Goal: Information Seeking & Learning: Learn about a topic

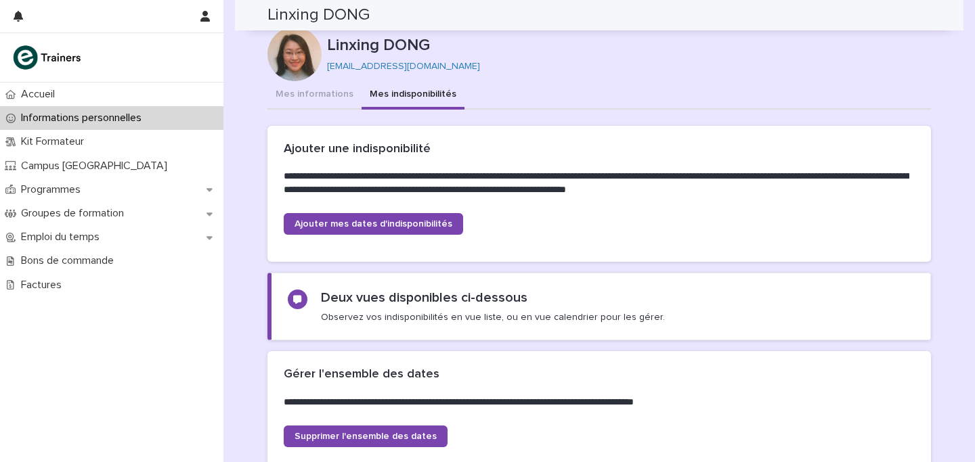
scroll to position [1098, 0]
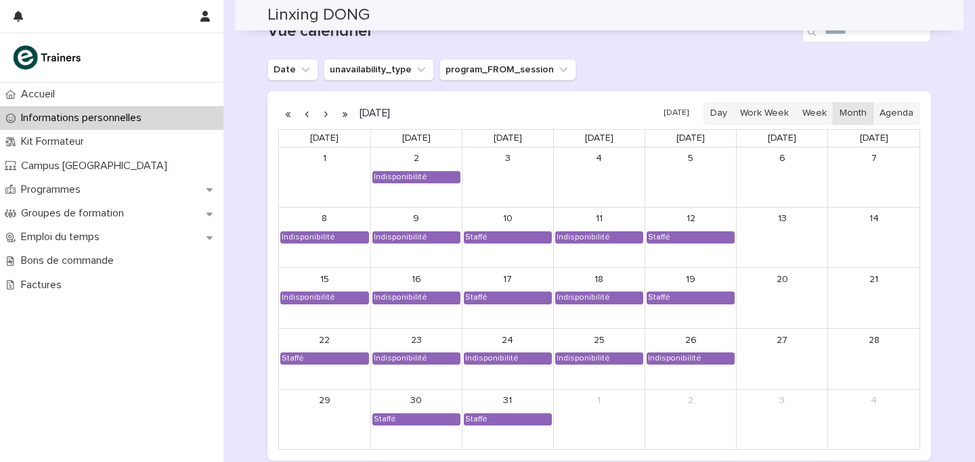
click at [117, 123] on p "Informations personnelles" at bounding box center [84, 118] width 137 height 13
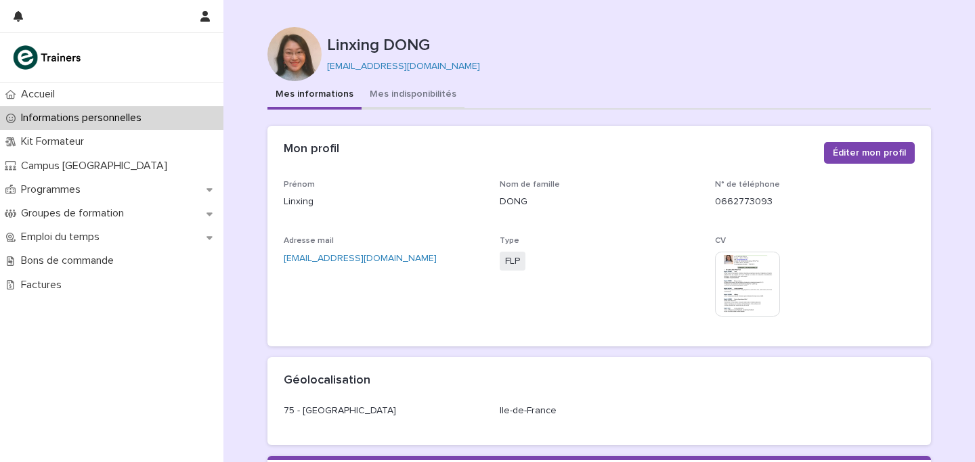
click at [403, 90] on button "Mes indisponibilités" at bounding box center [413, 95] width 103 height 28
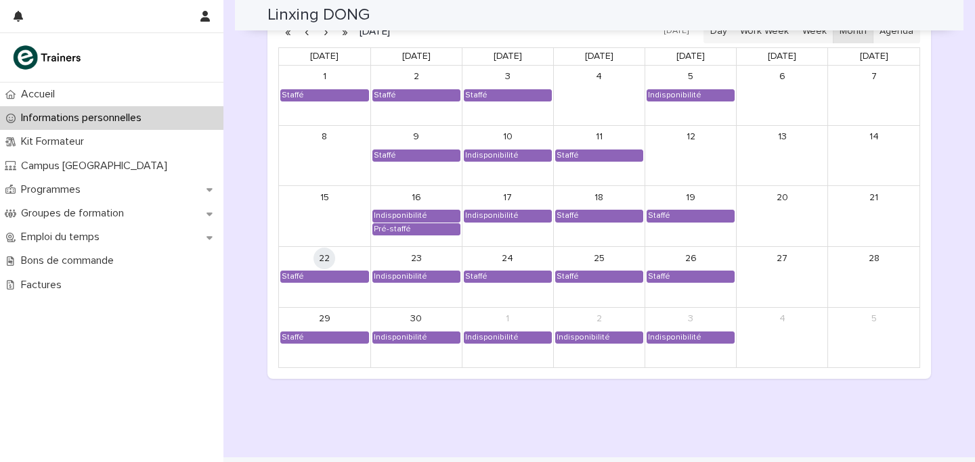
scroll to position [1130, 0]
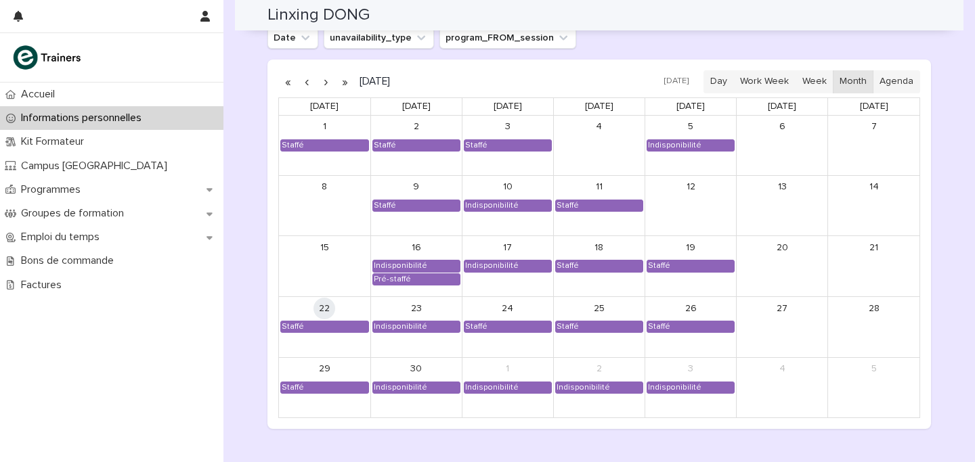
click at [324, 84] on button "button" at bounding box center [325, 82] width 19 height 22
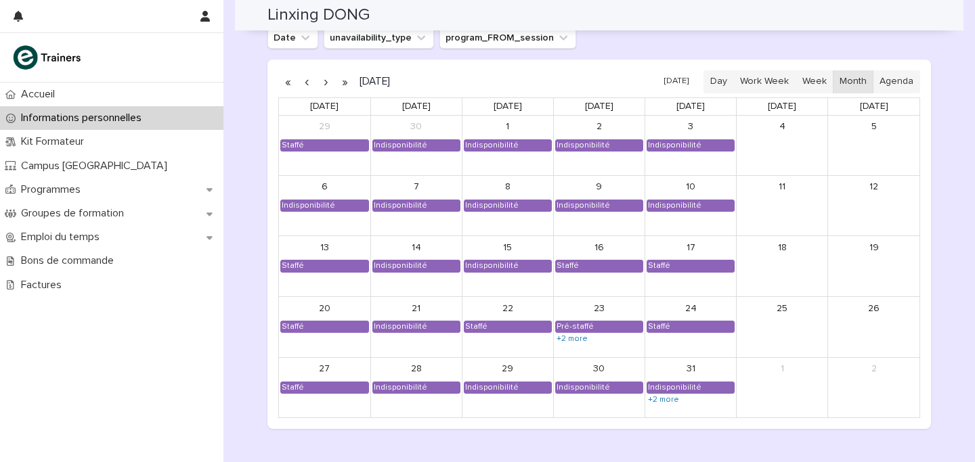
click at [324, 84] on button "button" at bounding box center [325, 82] width 19 height 22
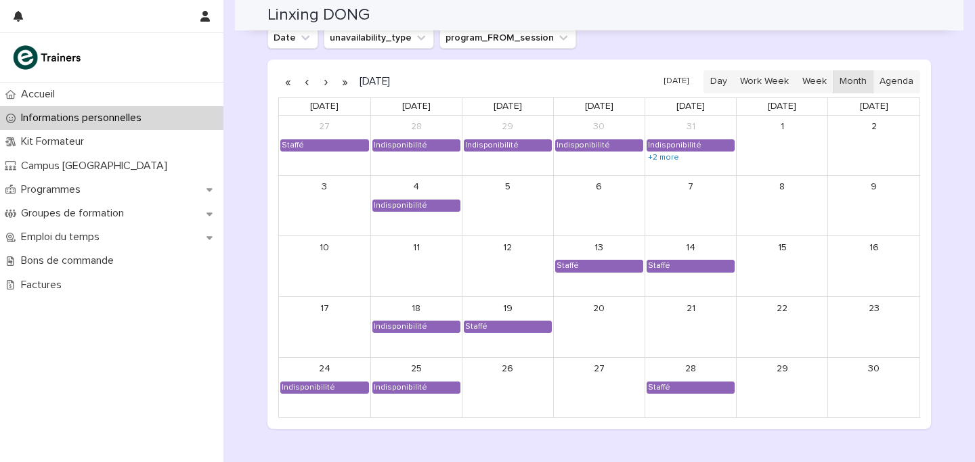
scroll to position [1098, 0]
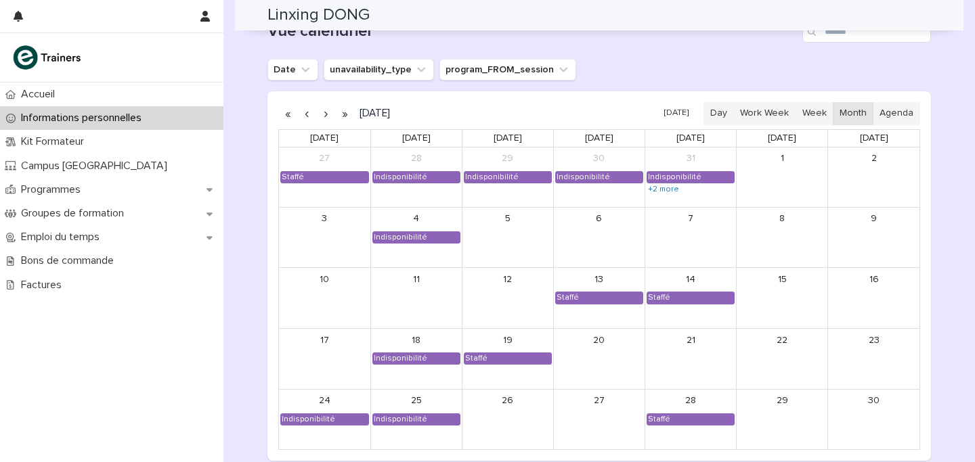
click at [309, 113] on button "button" at bounding box center [306, 114] width 19 height 22
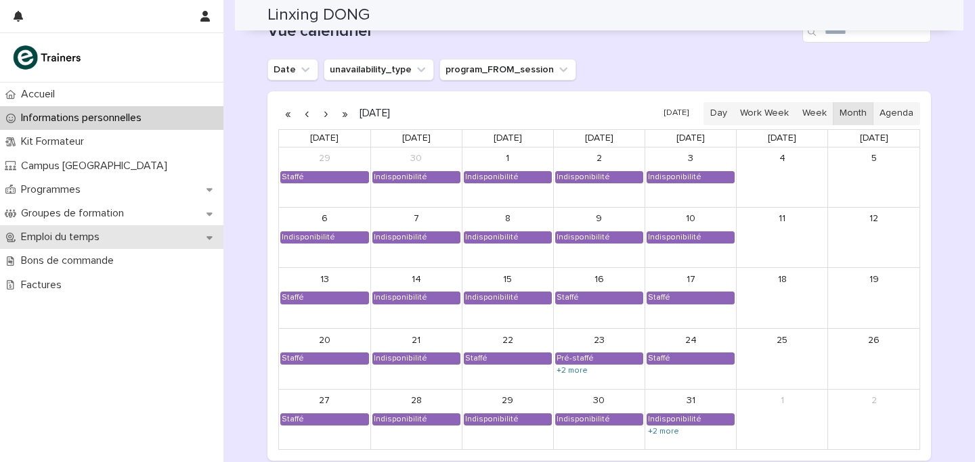
click at [135, 242] on div "Emploi du temps" at bounding box center [111, 237] width 223 height 24
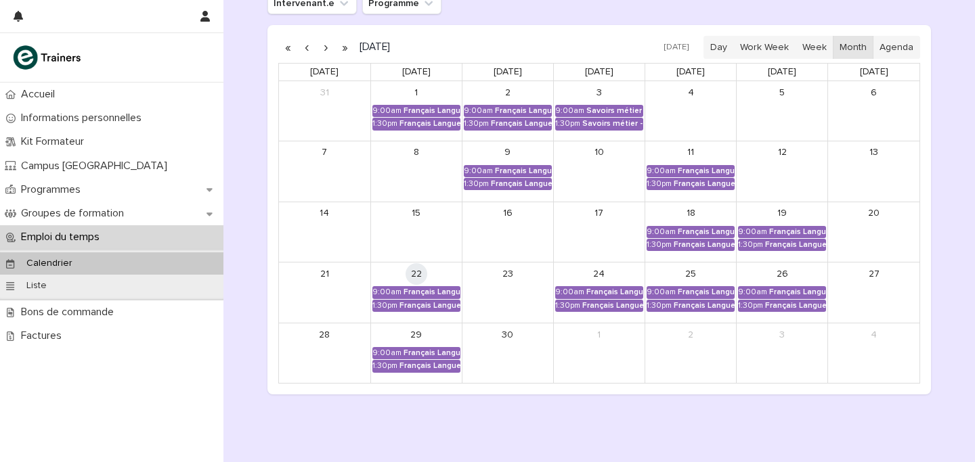
scroll to position [215, 0]
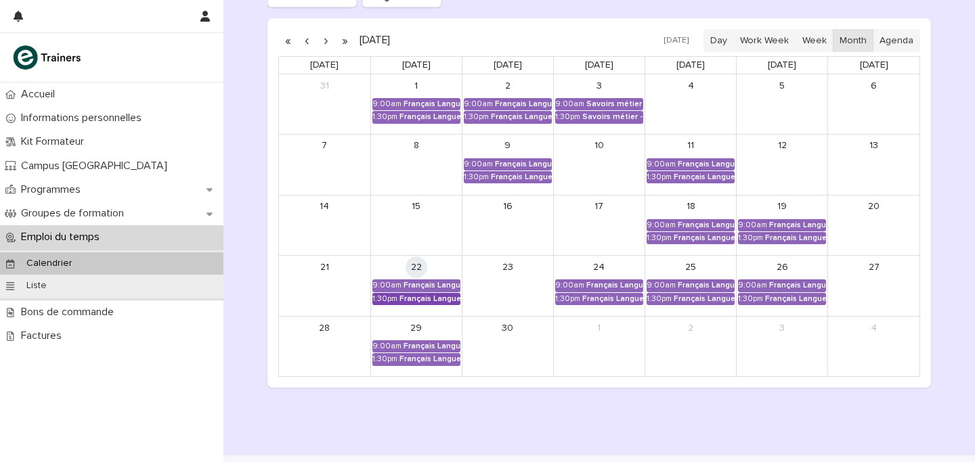
click at [450, 298] on div "Français Langue Professionnel - Valoriser les produits frais et leur origine" at bounding box center [430, 299] width 61 height 9
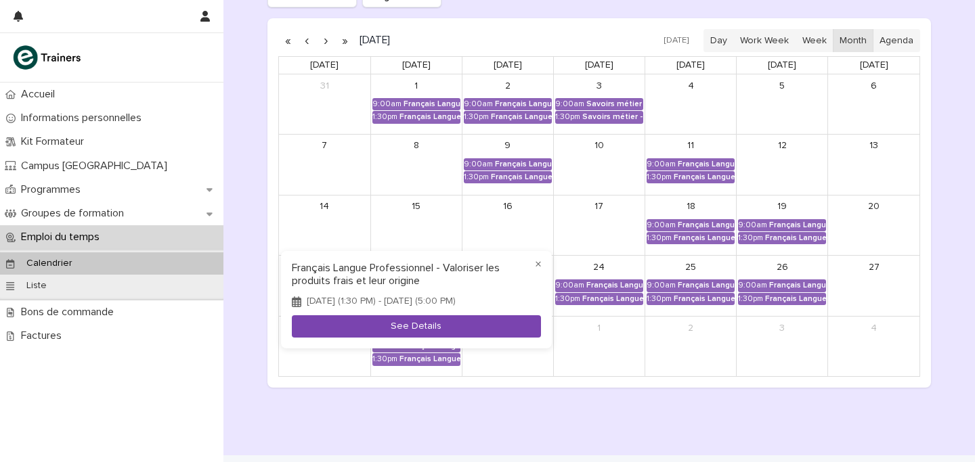
click at [453, 337] on button "See Details" at bounding box center [416, 327] width 249 height 22
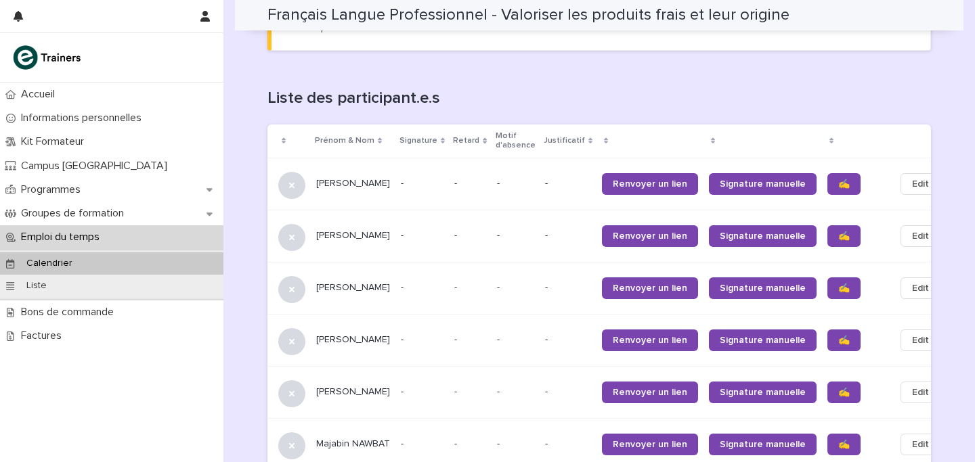
scroll to position [861, 0]
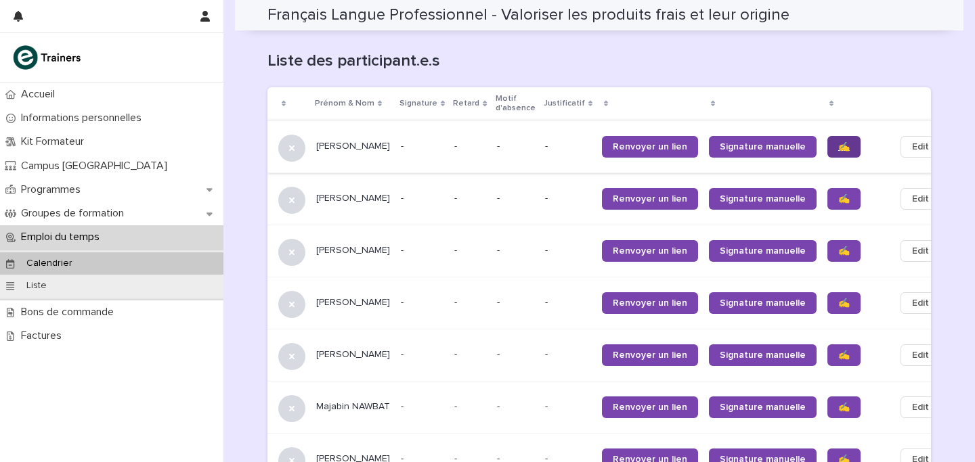
click at [838, 142] on span "✍️" at bounding box center [844, 146] width 12 height 9
click at [838, 194] on span "✍️" at bounding box center [844, 198] width 12 height 9
click at [838, 246] on span "✍️" at bounding box center [844, 250] width 12 height 9
click at [827, 293] on link "✍️" at bounding box center [843, 304] width 33 height 22
click at [827, 345] on link "✍️" at bounding box center [843, 356] width 33 height 22
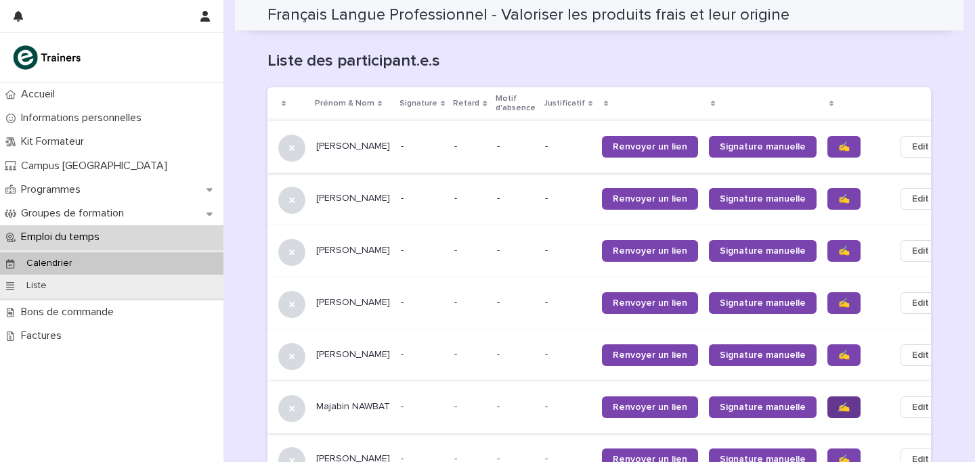
click at [827, 397] on link "✍️" at bounding box center [843, 408] width 33 height 22
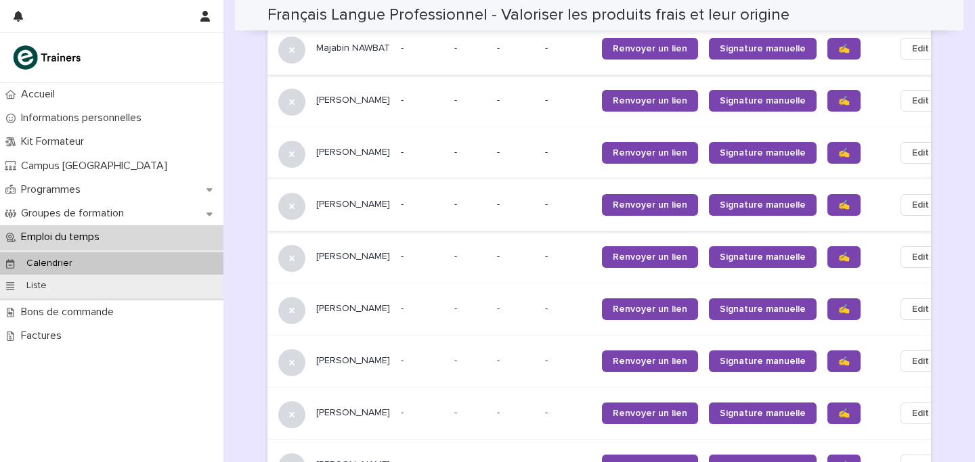
scroll to position [1221, 0]
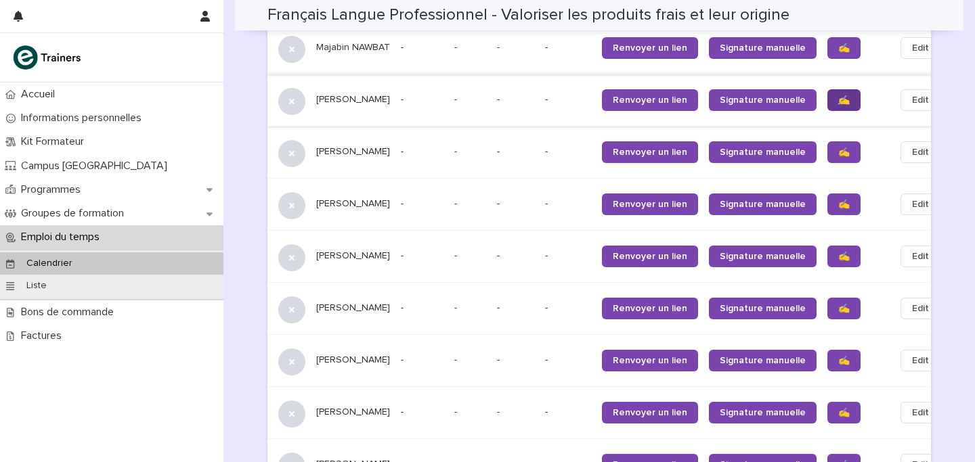
click at [827, 95] on link "✍️" at bounding box center [843, 100] width 33 height 22
click at [827, 142] on link "✍️" at bounding box center [843, 153] width 33 height 22
click at [838, 200] on span "✍️" at bounding box center [844, 204] width 12 height 9
click at [827, 246] on link "✍️" at bounding box center [843, 257] width 33 height 22
click at [838, 306] on span "✍️" at bounding box center [844, 308] width 12 height 9
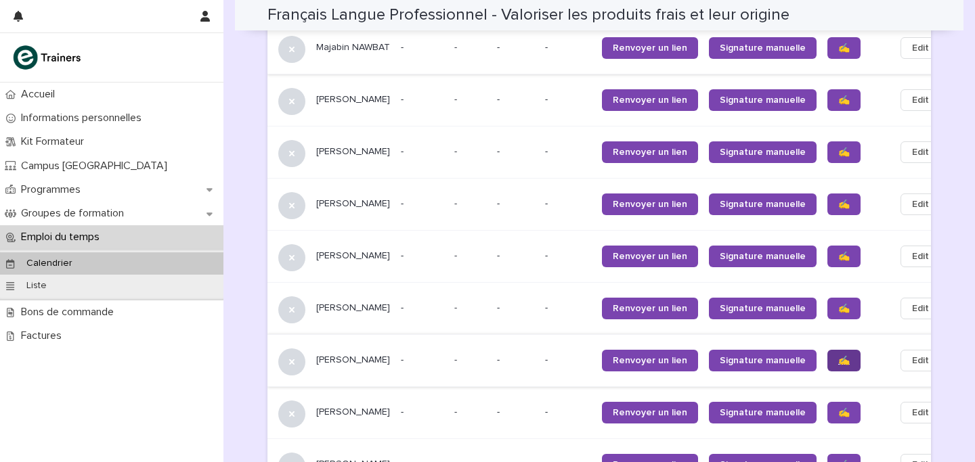
click at [838, 358] on span "✍️" at bounding box center [844, 360] width 12 height 9
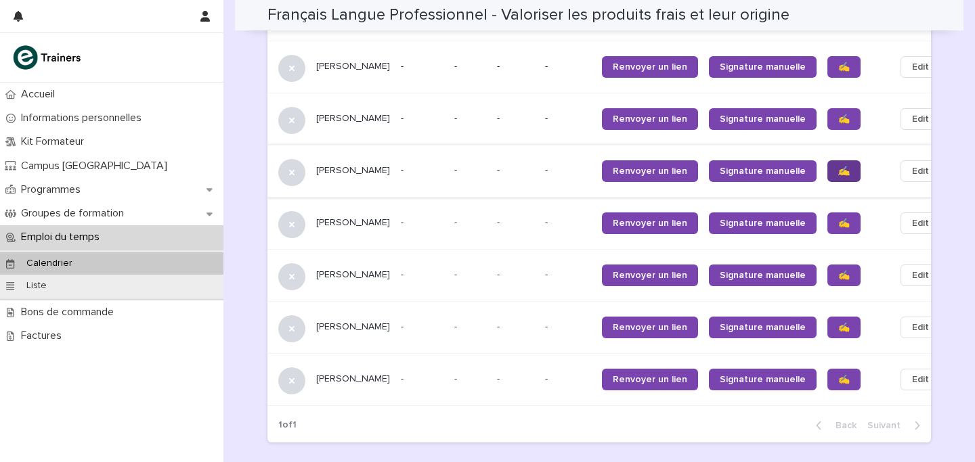
scroll to position [1419, 0]
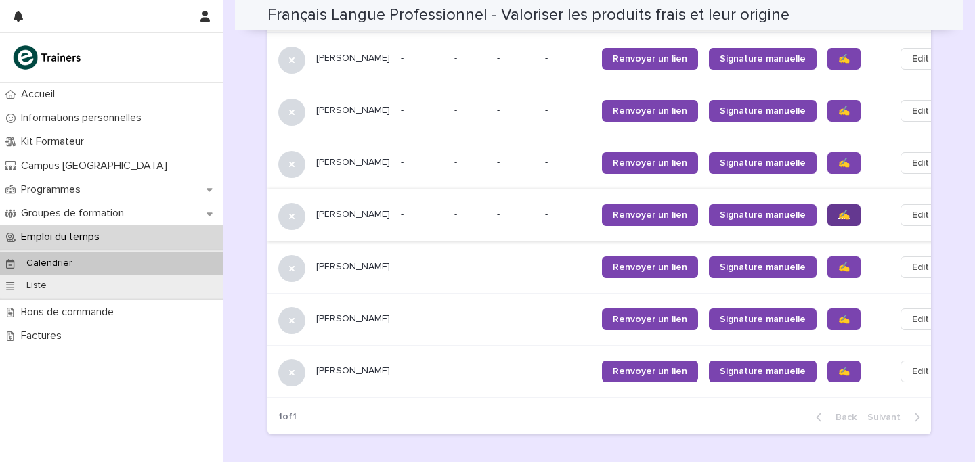
click at [827, 204] on link "✍️" at bounding box center [843, 215] width 33 height 22
click at [838, 265] on span "✍️" at bounding box center [844, 267] width 12 height 9
click at [827, 320] on link "✍️" at bounding box center [843, 320] width 33 height 22
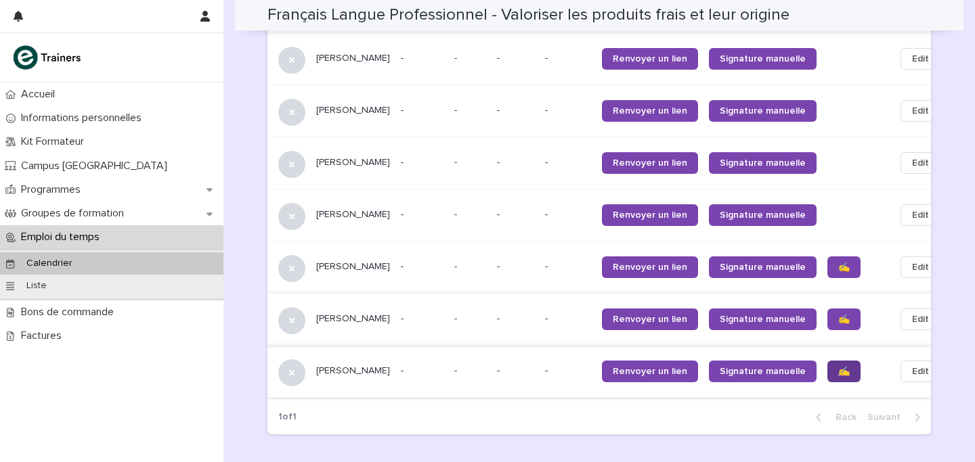
click at [838, 368] on span "✍️" at bounding box center [844, 371] width 12 height 9
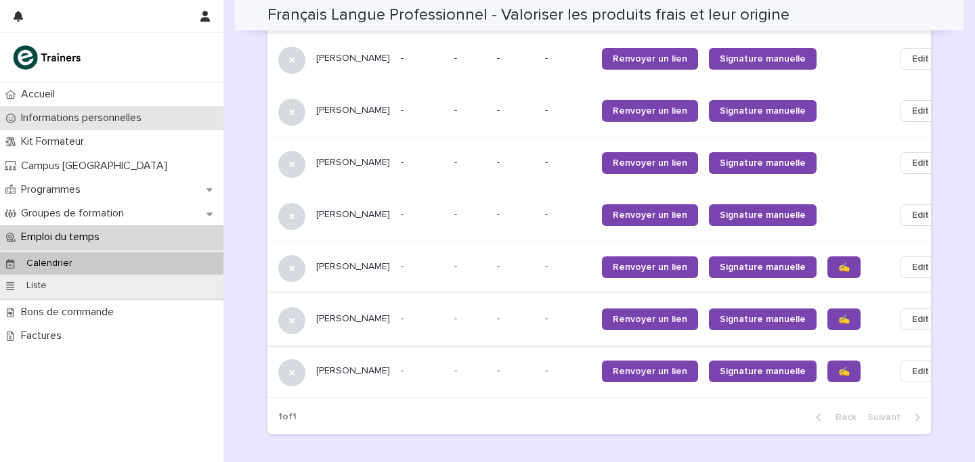
click at [105, 118] on p "Informations personnelles" at bounding box center [84, 118] width 137 height 13
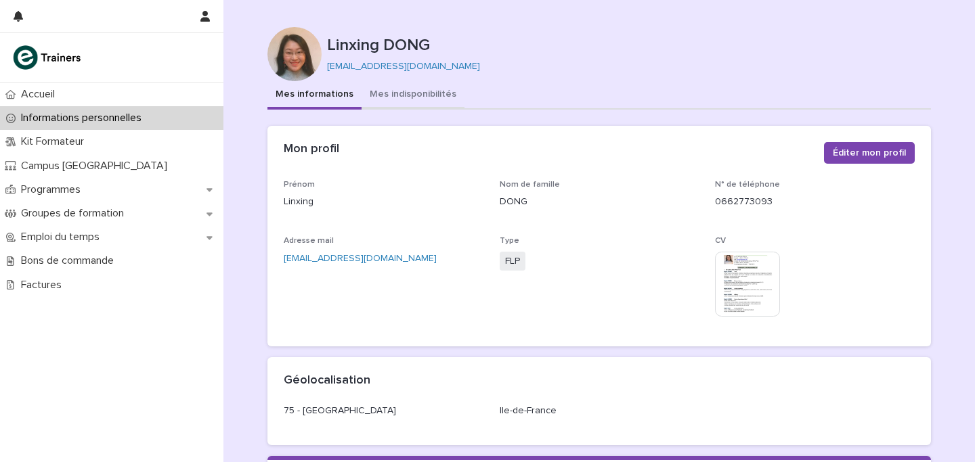
click at [425, 102] on button "Mes indisponibilités" at bounding box center [413, 95] width 103 height 28
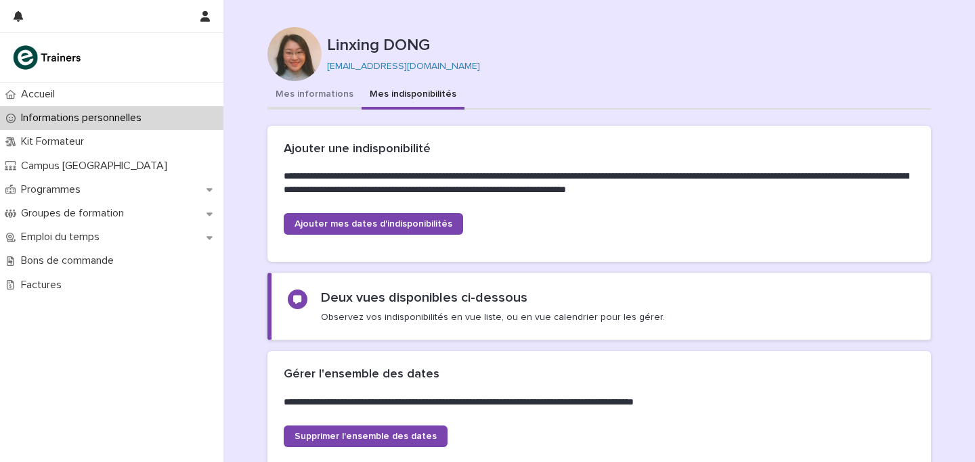
click at [314, 100] on button "Mes informations" at bounding box center [314, 95] width 94 height 28
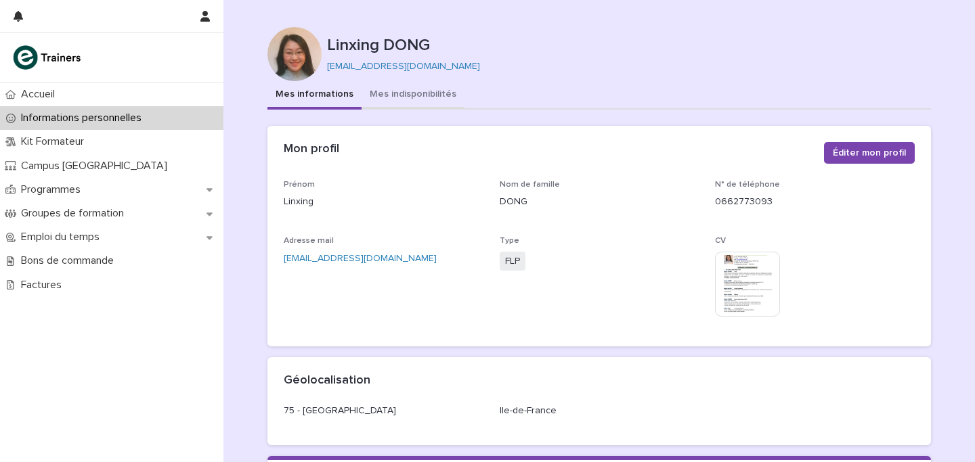
click at [435, 87] on button "Mes indisponibilités" at bounding box center [413, 95] width 103 height 28
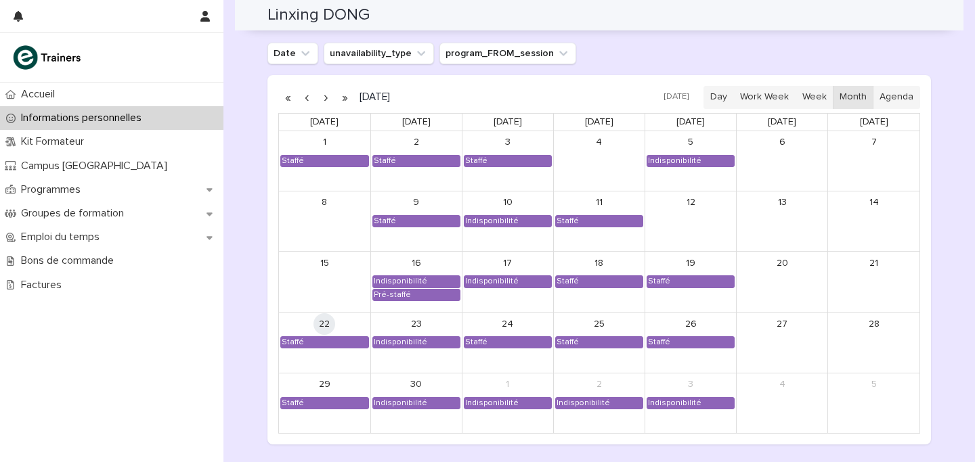
scroll to position [1117, 0]
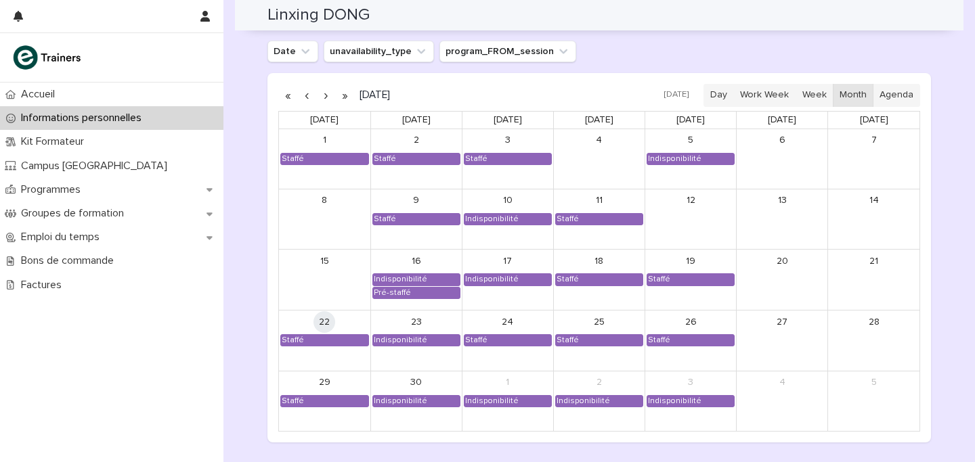
click at [324, 101] on button "button" at bounding box center [325, 96] width 19 height 22
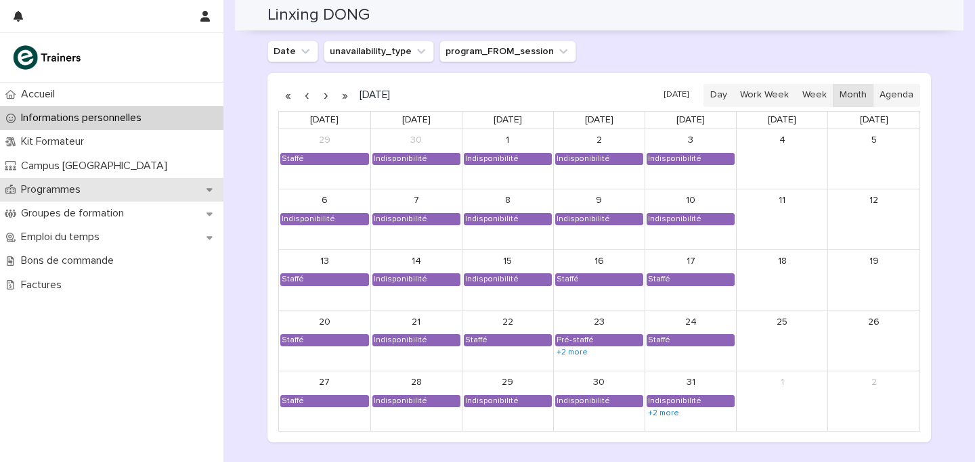
click at [39, 198] on div "Programmes" at bounding box center [111, 190] width 223 height 24
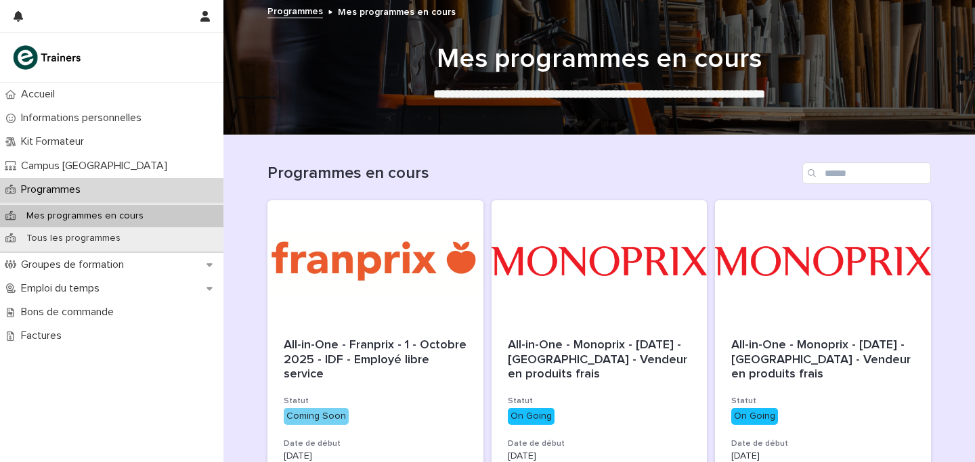
scroll to position [75, 0]
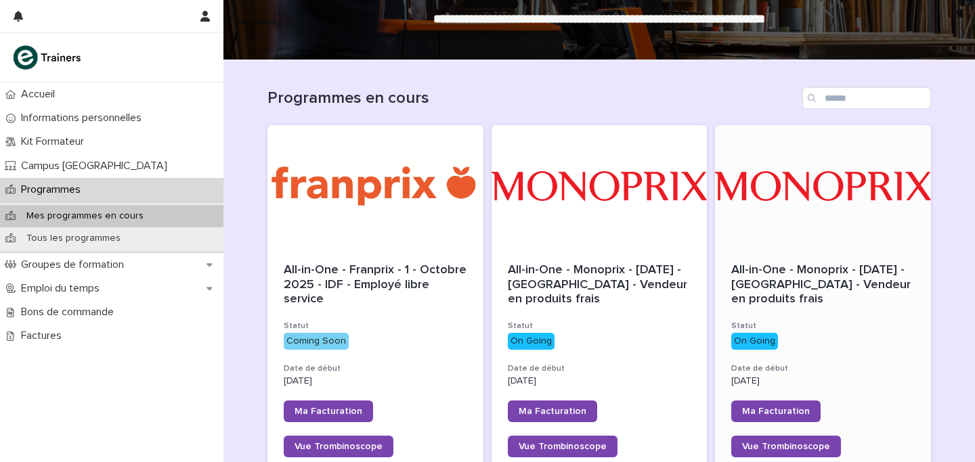
click at [797, 217] on div at bounding box center [823, 186] width 216 height 122
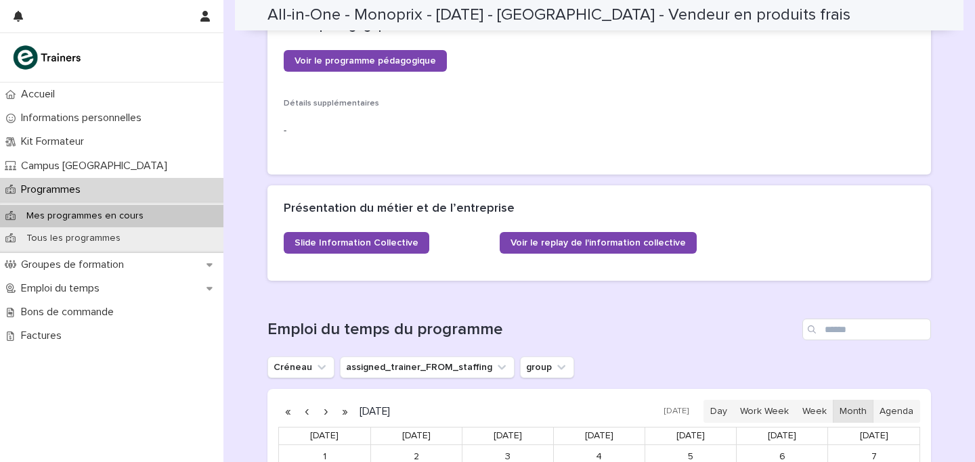
scroll to position [324, 0]
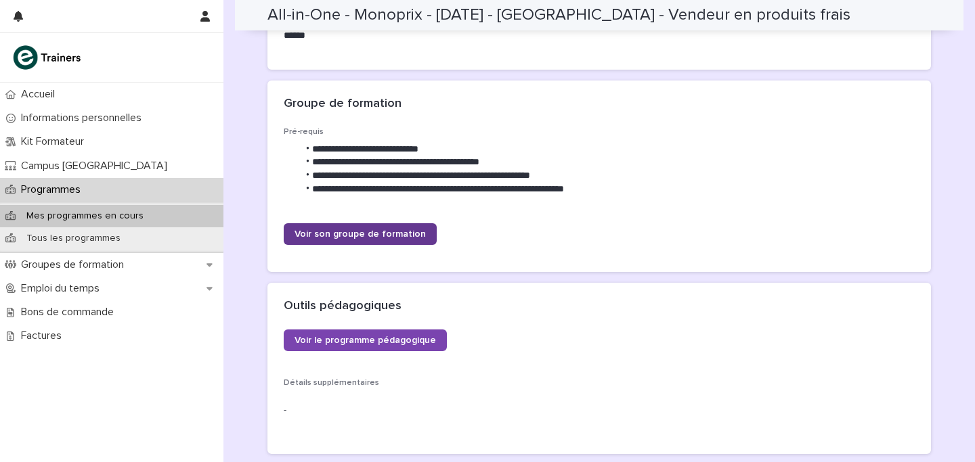
click at [385, 236] on span "Voir son groupe de formation" at bounding box center [360, 234] width 131 height 9
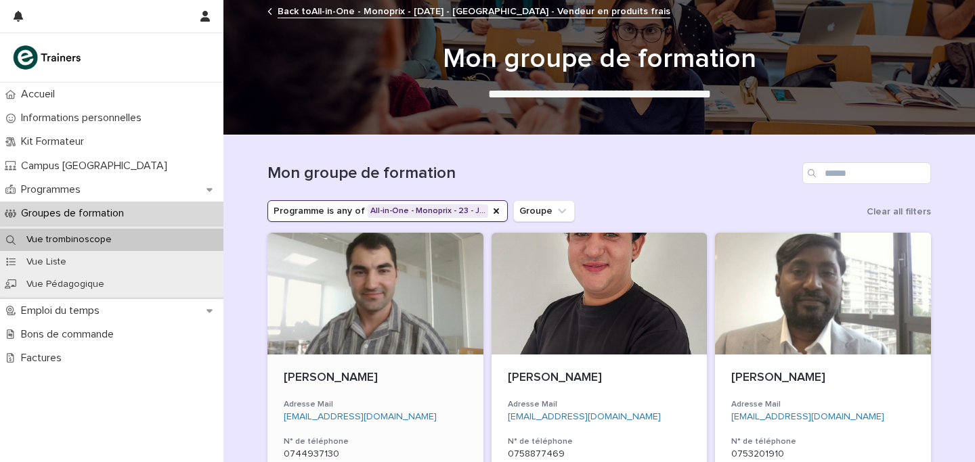
click at [363, 320] on div at bounding box center [375, 294] width 216 height 122
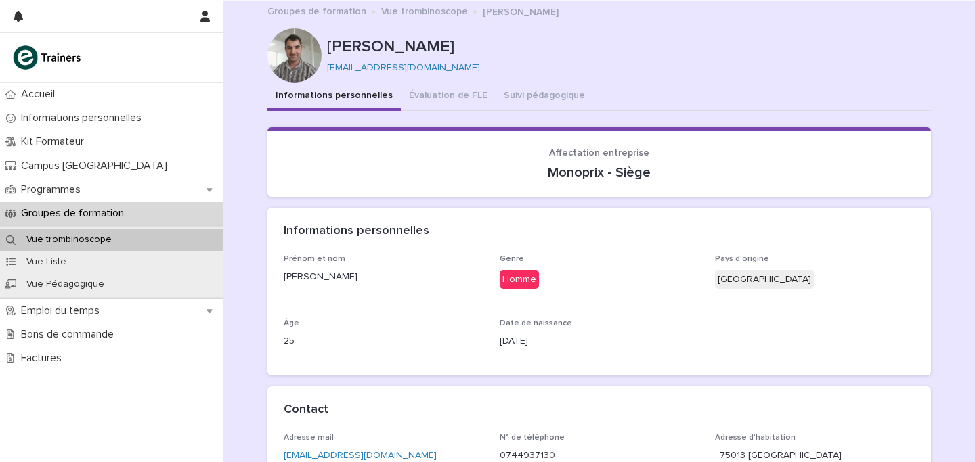
click at [394, 7] on link "Vue trombinoscope" at bounding box center [424, 11] width 87 height 16
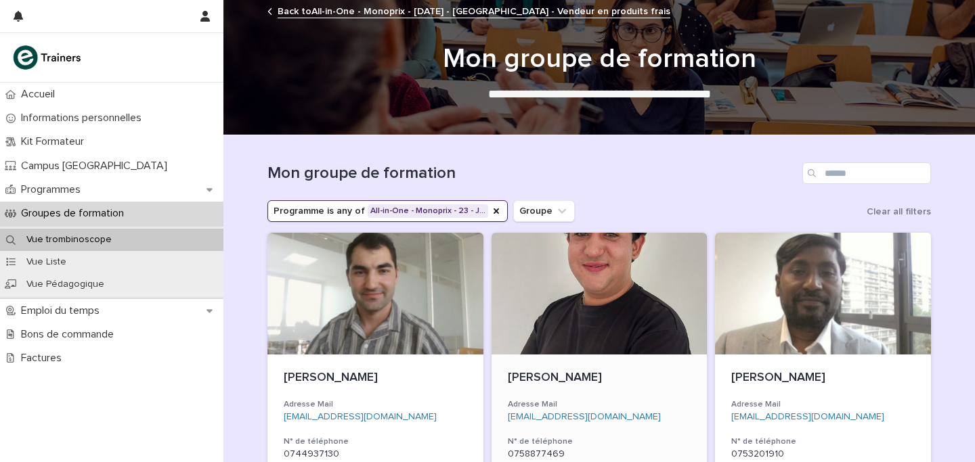
click at [563, 288] on div at bounding box center [600, 294] width 216 height 122
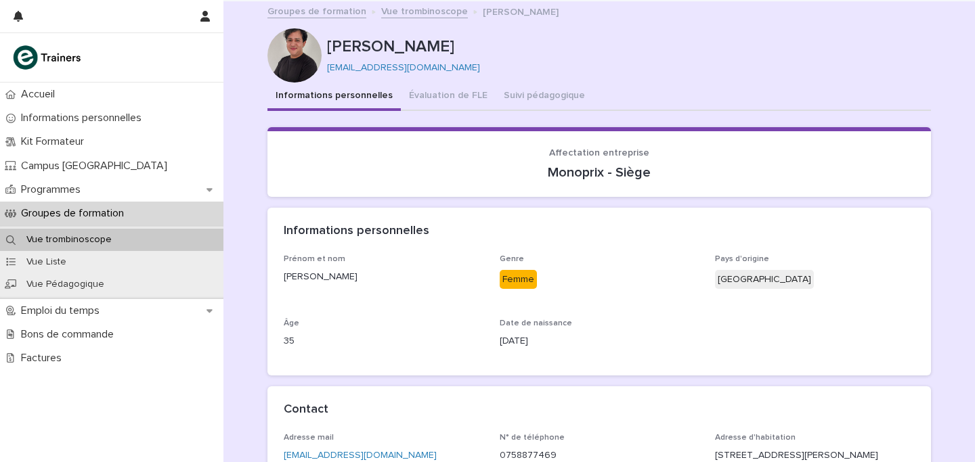
click at [425, 15] on link "Vue trombinoscope" at bounding box center [424, 11] width 87 height 16
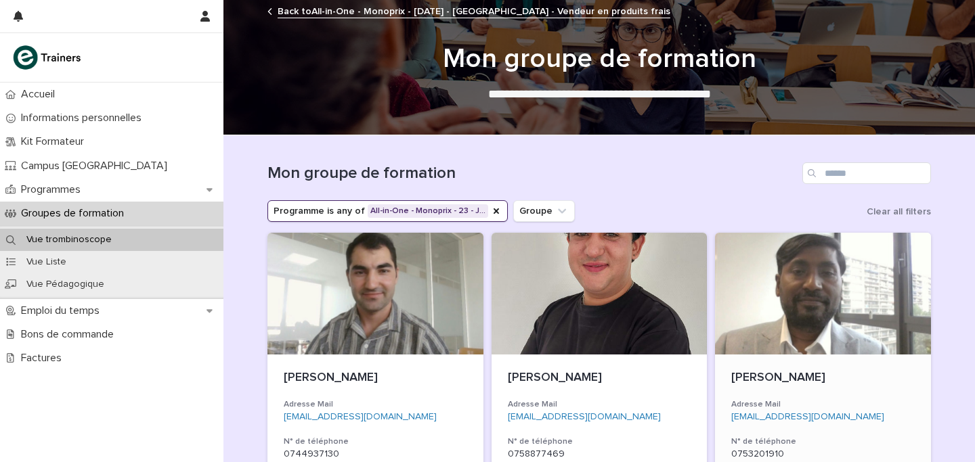
click at [876, 309] on div at bounding box center [823, 294] width 216 height 122
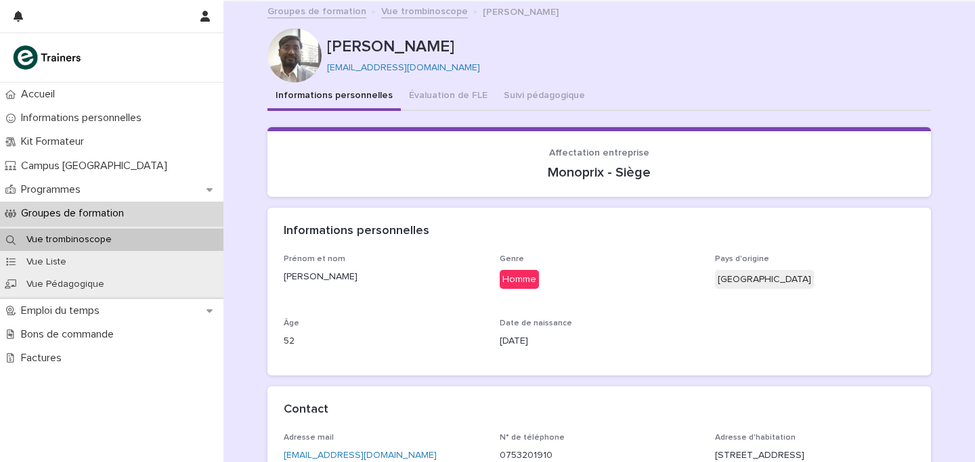
click at [421, 9] on link "Vue trombinoscope" at bounding box center [424, 11] width 87 height 16
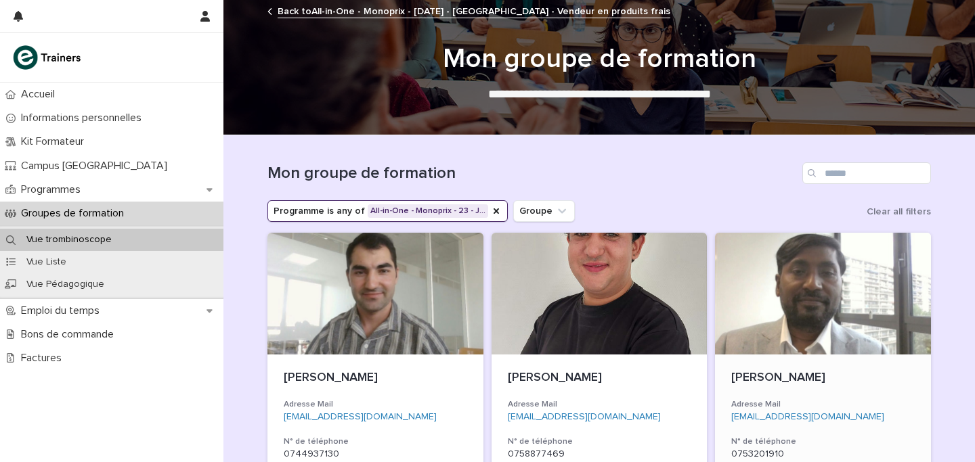
click at [801, 331] on div at bounding box center [823, 294] width 216 height 122
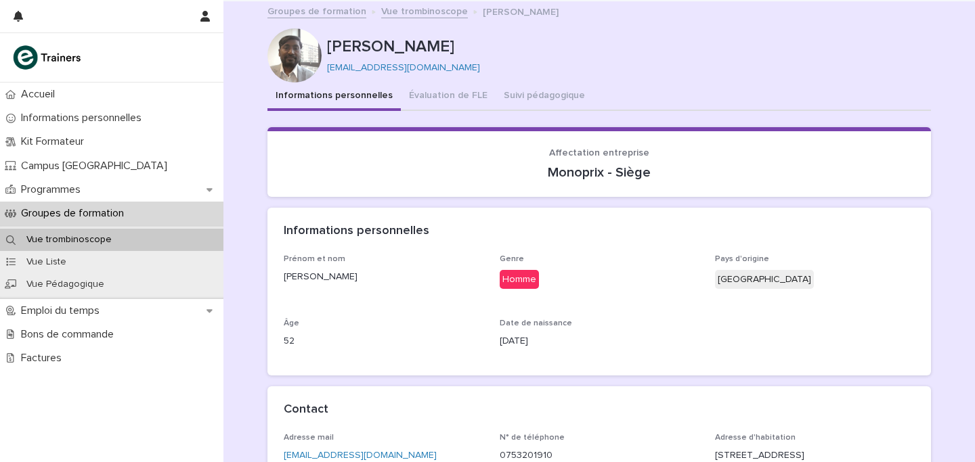
click at [427, 15] on link "Vue trombinoscope" at bounding box center [424, 11] width 87 height 16
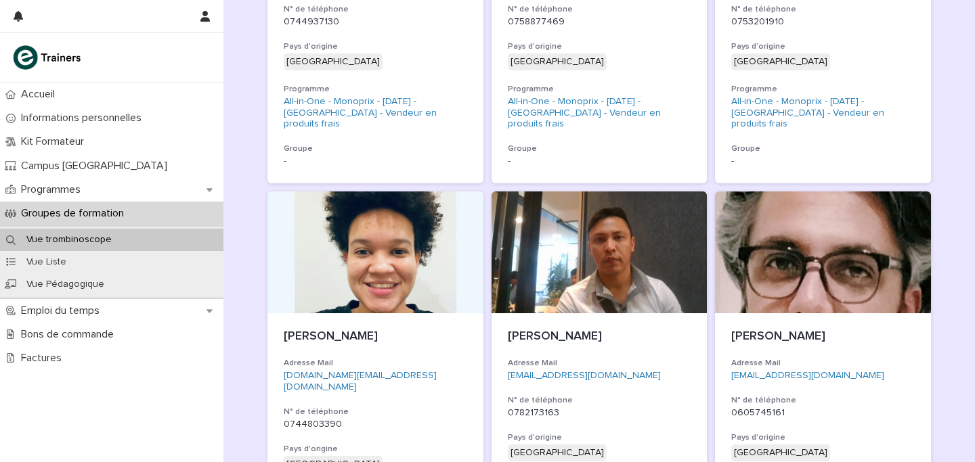
scroll to position [532, 0]
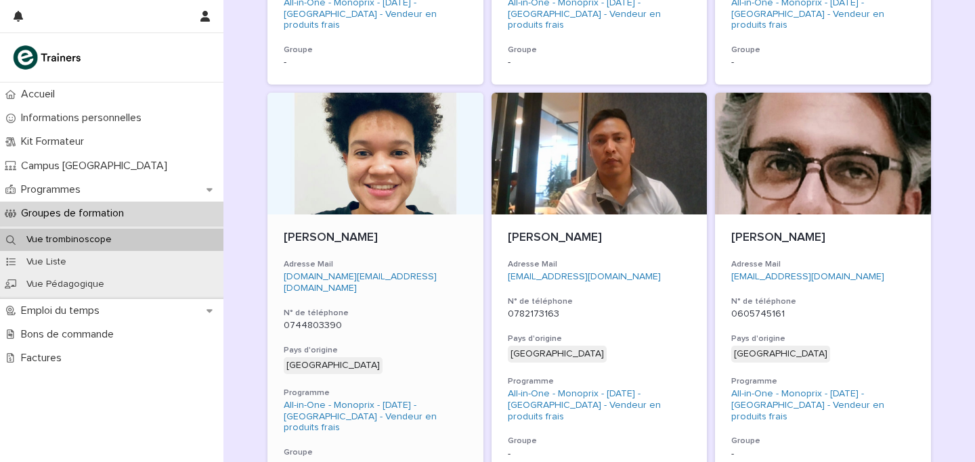
click at [289, 151] on div at bounding box center [375, 154] width 216 height 122
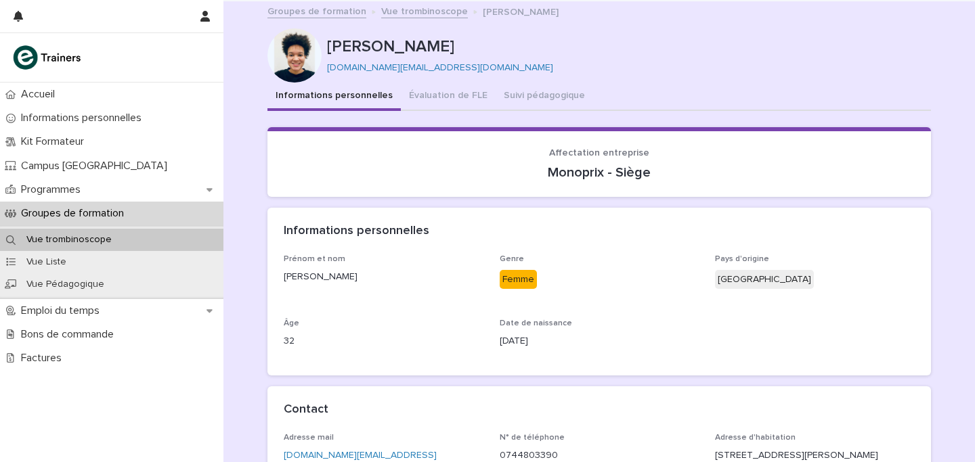
click at [406, 7] on link "Vue trombinoscope" at bounding box center [424, 11] width 87 height 16
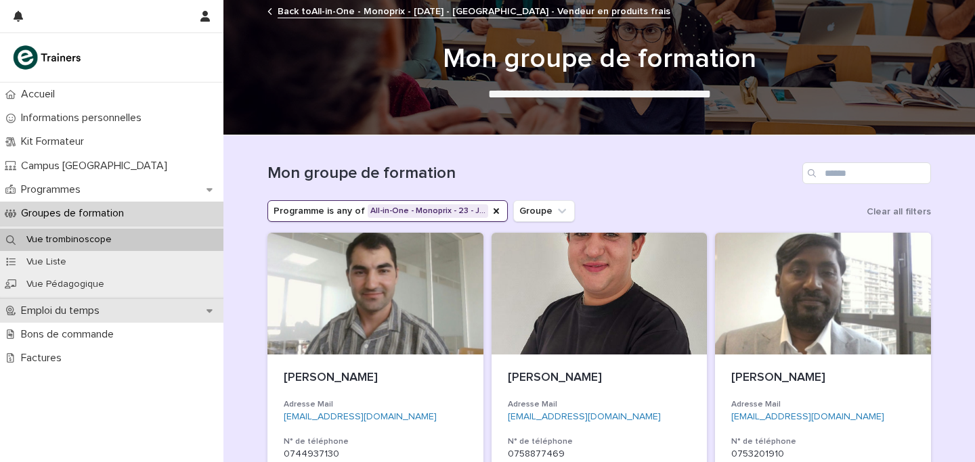
click at [103, 311] on p "Emploi du temps" at bounding box center [63, 311] width 95 height 13
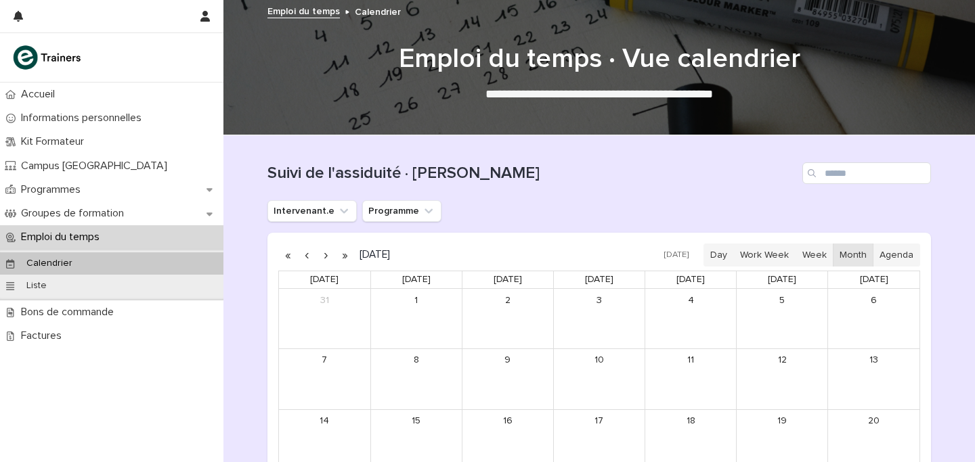
scroll to position [247, 0]
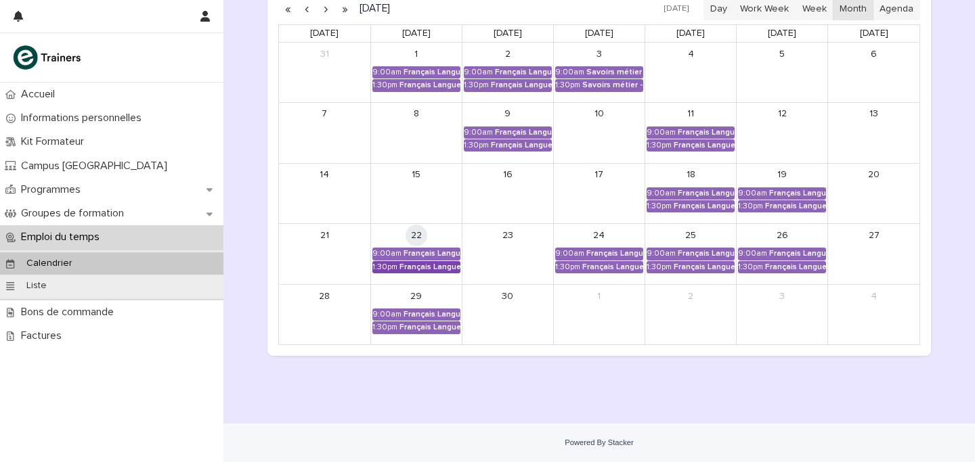
click at [445, 272] on link "1:30pm Français Langue Professionnel - Valoriser les produits frais et leur ori…" at bounding box center [416, 267] width 88 height 12
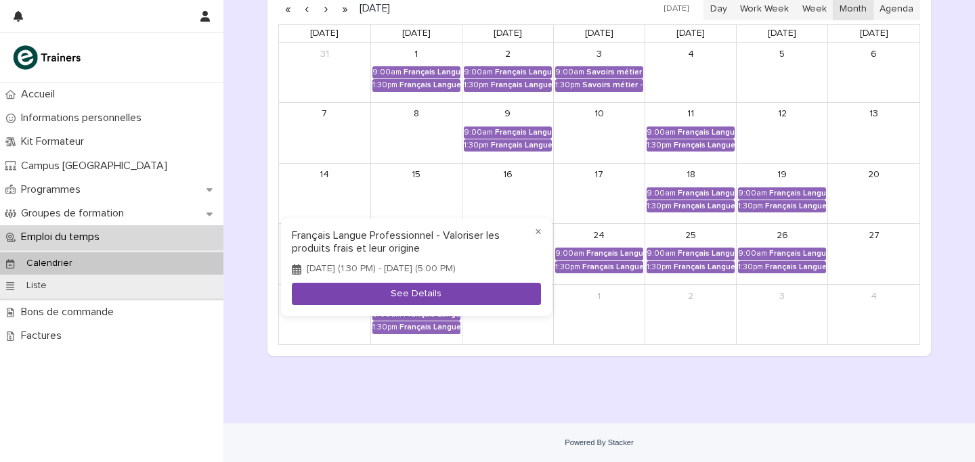
click at [448, 298] on button "See Details" at bounding box center [416, 294] width 249 height 22
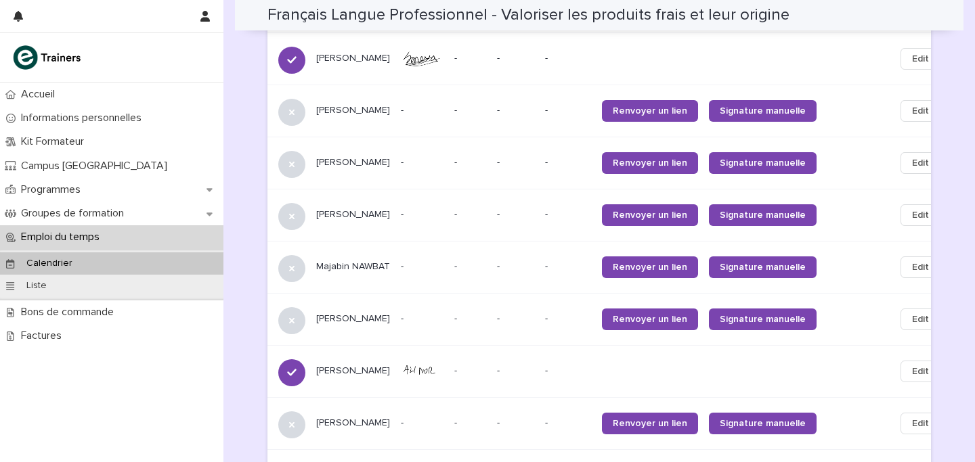
scroll to position [712, 0]
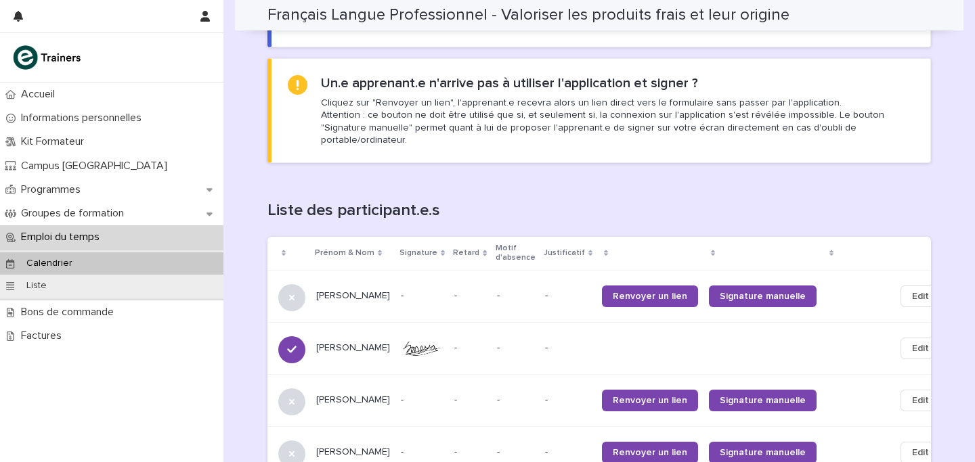
click at [86, 261] on div "Calendrier" at bounding box center [111, 264] width 223 height 22
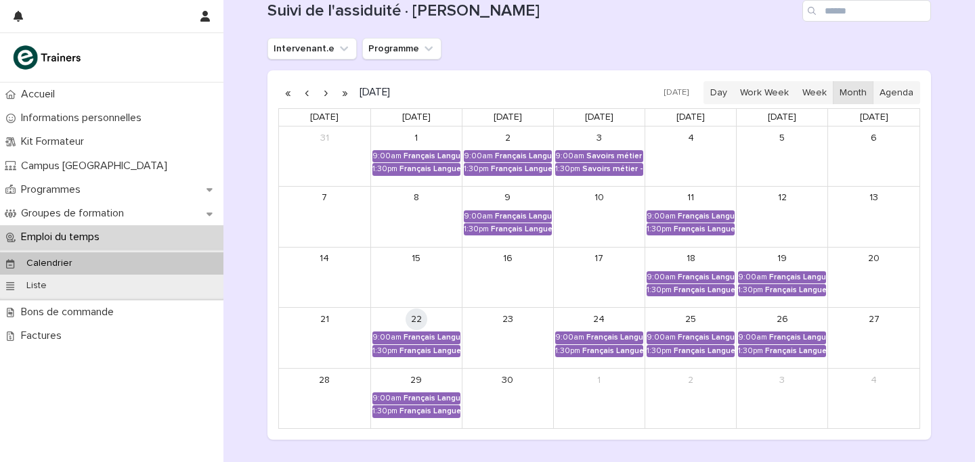
scroll to position [160, 0]
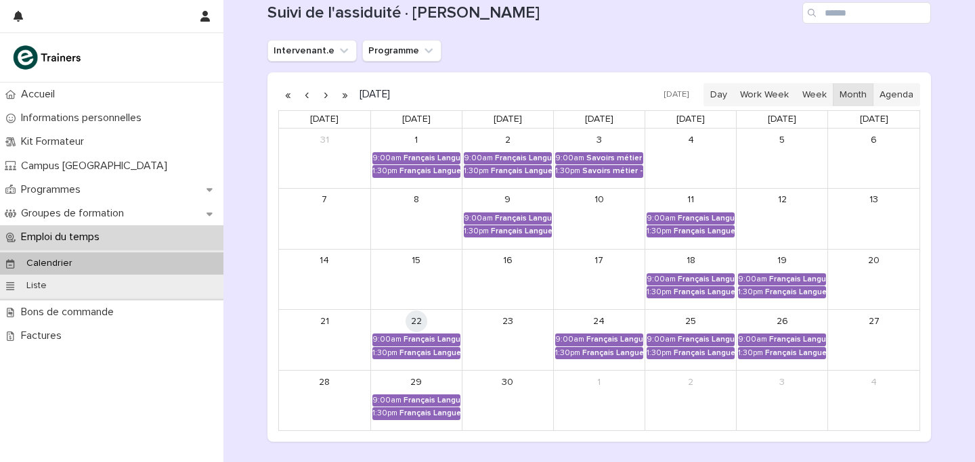
click at [320, 99] on button "button" at bounding box center [325, 95] width 19 height 22
